Goal: Navigation & Orientation: Understand site structure

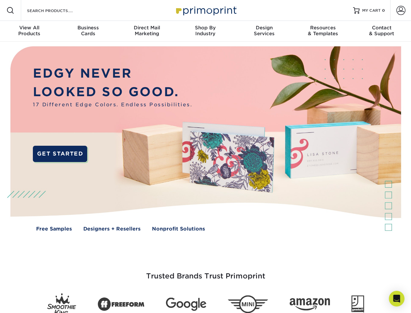
click at [205, 156] on img at bounding box center [205, 143] width 407 height 203
click at [10, 10] on span at bounding box center [11, 11] width 8 height 8
click at [401, 10] on span at bounding box center [401, 10] width 9 height 9
click at [29, 31] on div "View All Products" at bounding box center [29, 31] width 59 height 12
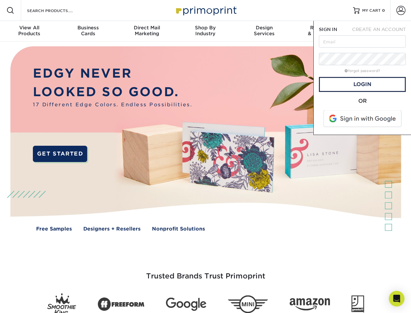
click at [88, 31] on div "Business Cards" at bounding box center [88, 31] width 59 height 12
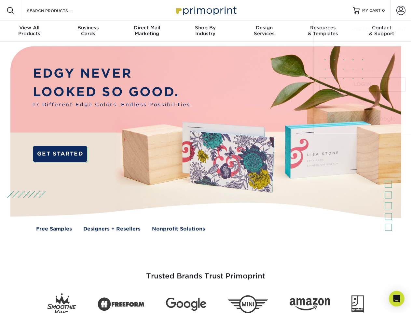
click at [147, 31] on div "Direct Mail Marketing" at bounding box center [147, 31] width 59 height 12
click at [205, 31] on div "Shop By Industry" at bounding box center [205, 31] width 59 height 12
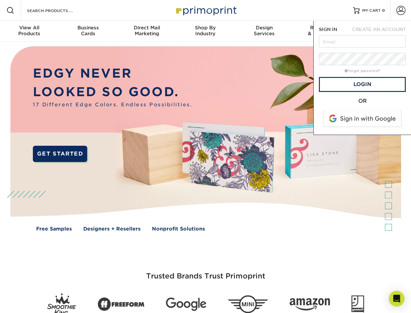
click at [264, 31] on div "Design Services" at bounding box center [264, 31] width 59 height 12
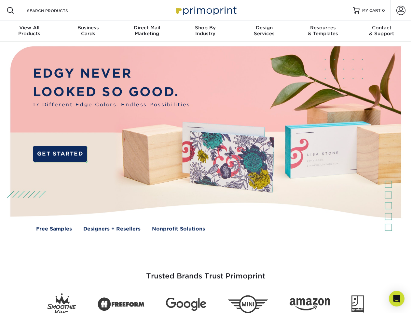
click at [323, 31] on span "SIGN IN" at bounding box center [328, 29] width 18 height 5
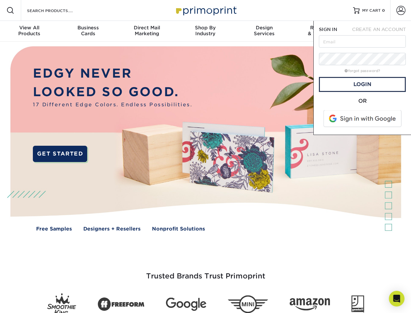
click at [382, 31] on div "Contact & Support" at bounding box center [382, 31] width 59 height 12
